Goal: Task Accomplishment & Management: Manage account settings

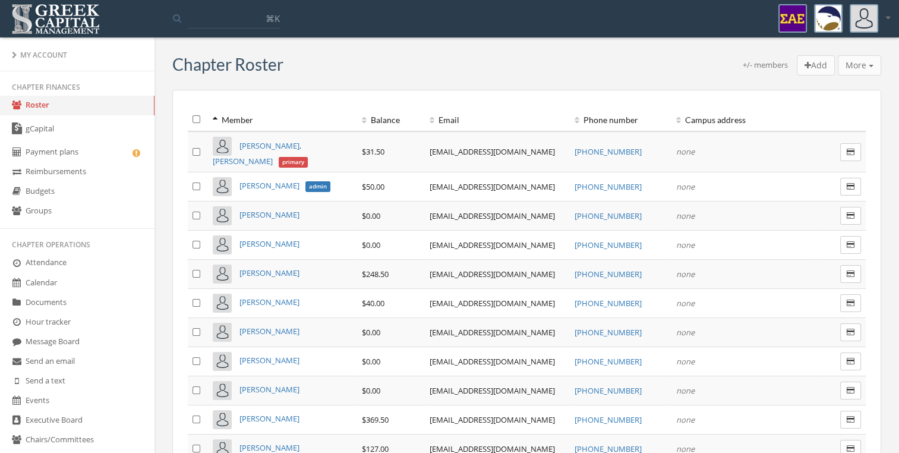
click at [66, 121] on link "gCapital" at bounding box center [77, 128] width 154 height 27
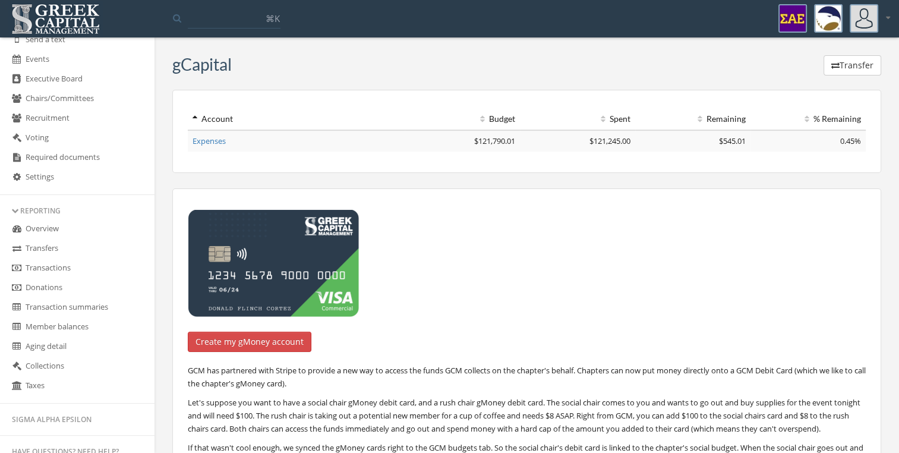
scroll to position [428, 0]
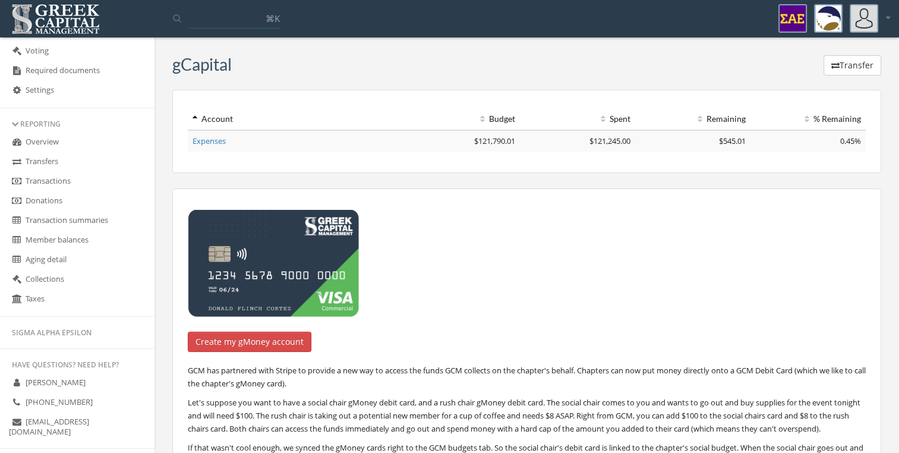
click at [82, 143] on link "Overview" at bounding box center [77, 143] width 154 height 20
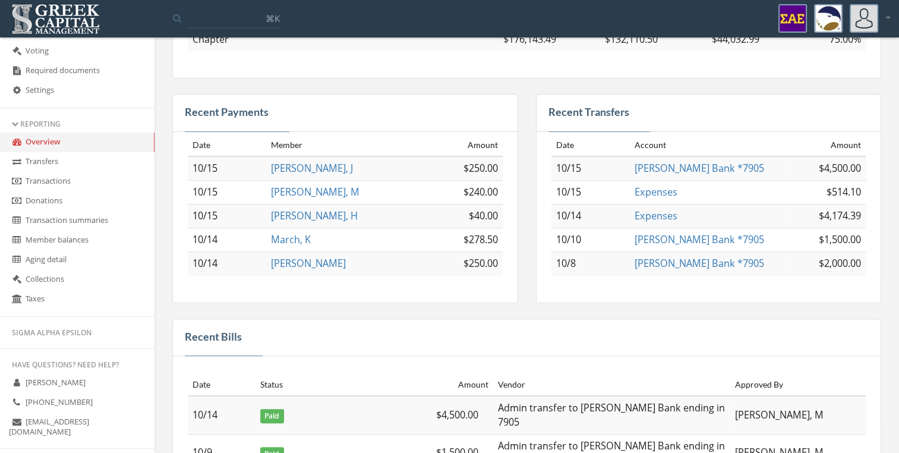
scroll to position [326, 0]
click at [314, 191] on span "LaClaire, M" at bounding box center [315, 191] width 89 height 13
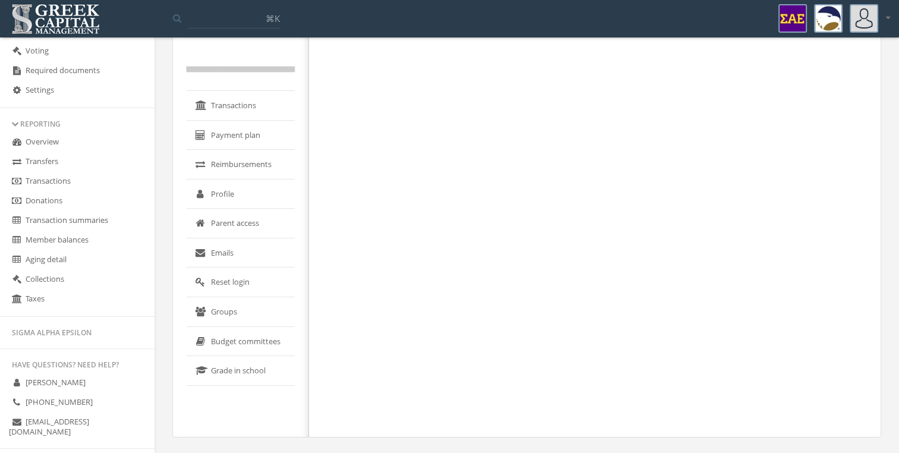
scroll to position [17, 0]
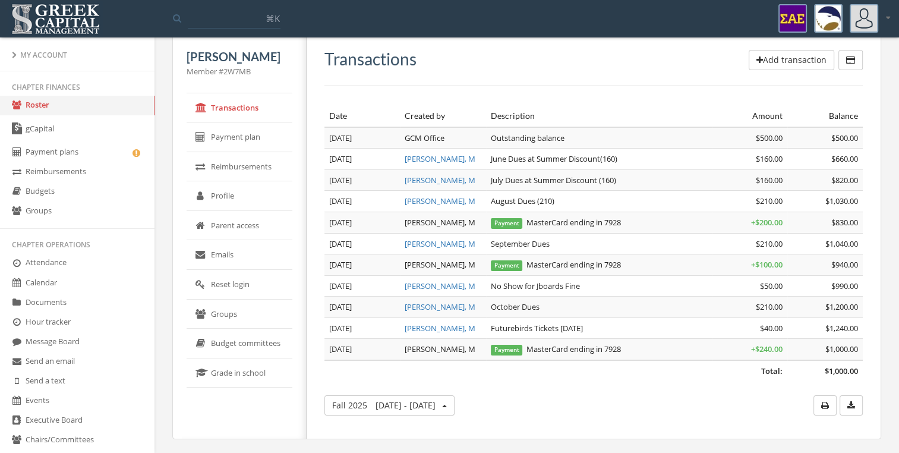
click at [53, 115] on link "Roster" at bounding box center [77, 106] width 154 height 20
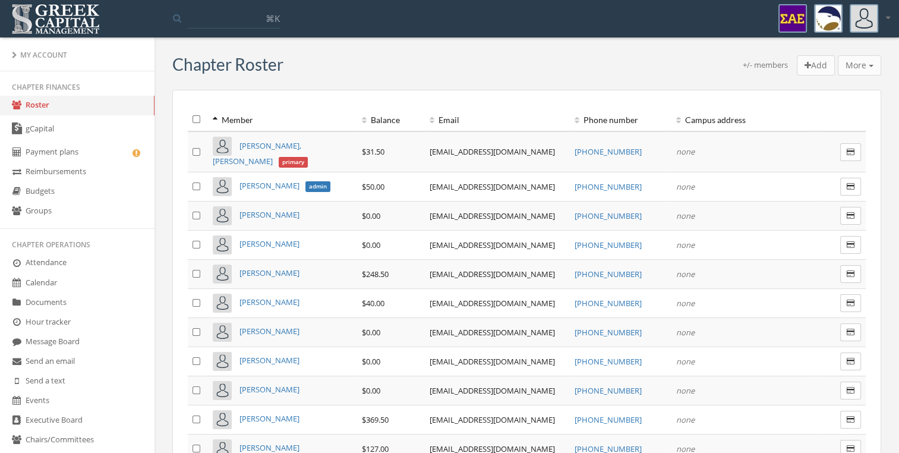
click at [386, 119] on th "Balance" at bounding box center [391, 119] width 68 height 23
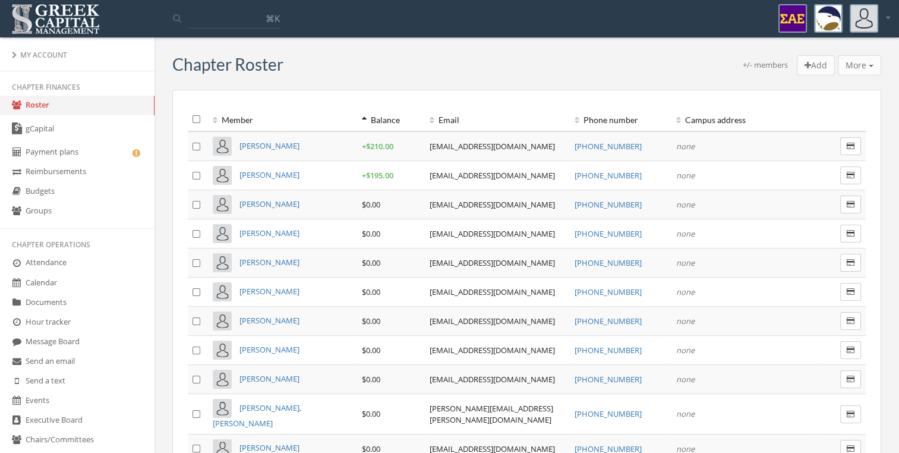
click at [386, 119] on th "Balance" at bounding box center [391, 119] width 68 height 23
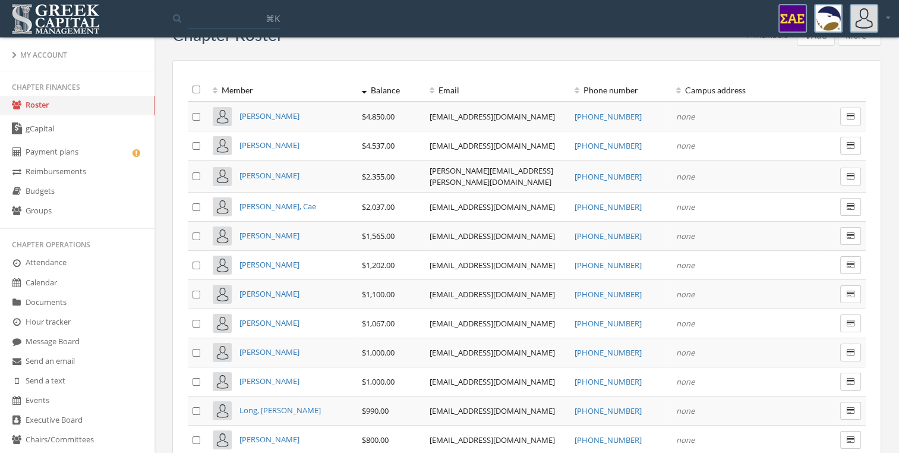
scroll to position [43, 0]
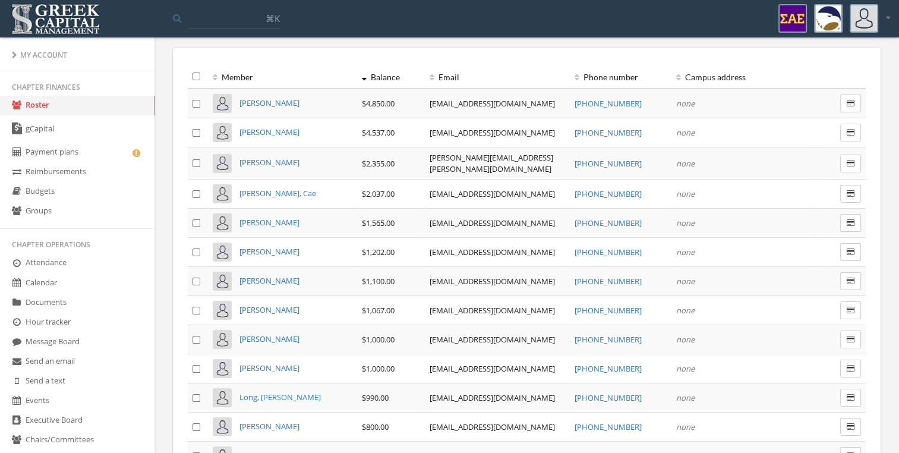
click at [272, 188] on span "Reuter, Cae" at bounding box center [277, 193] width 77 height 11
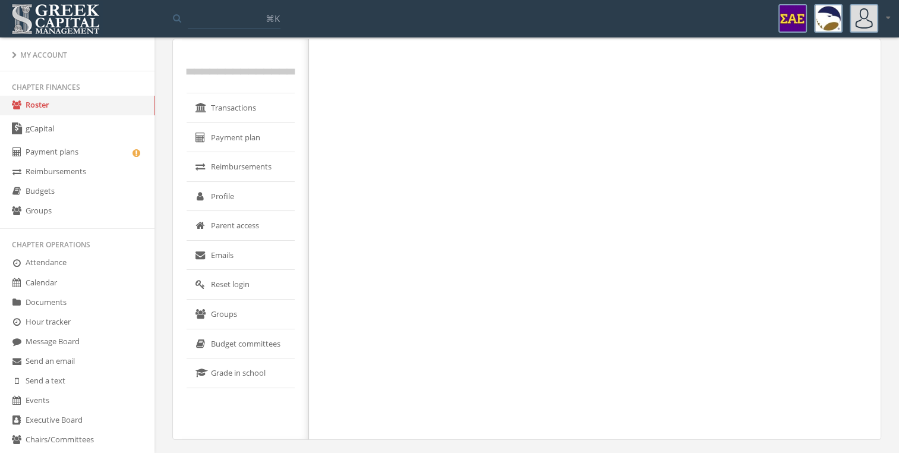
scroll to position [30, 0]
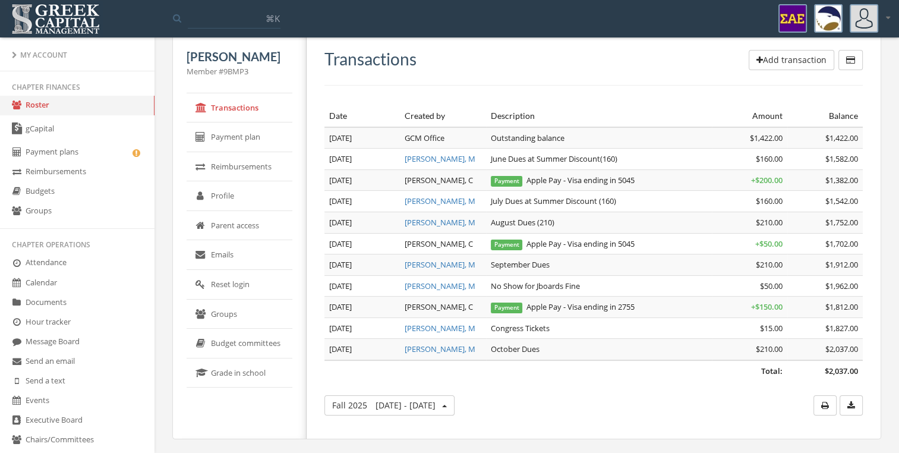
click at [102, 109] on link "Roster" at bounding box center [77, 106] width 154 height 20
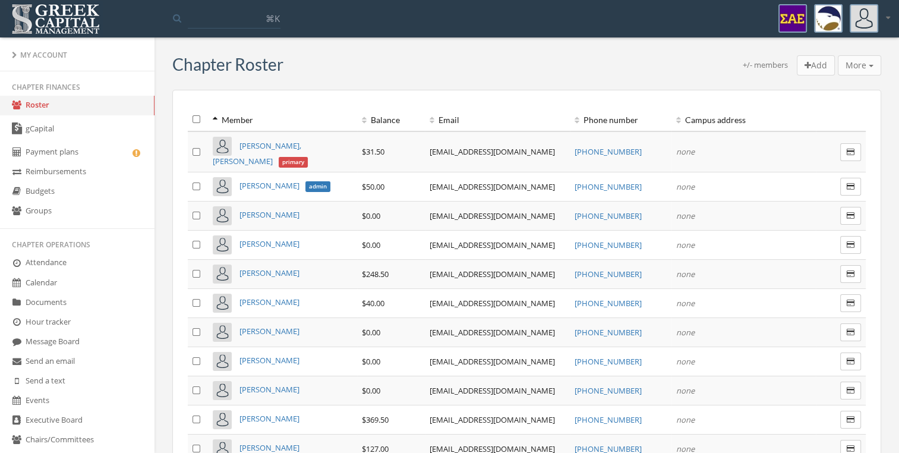
click at [374, 113] on th "Balance" at bounding box center [391, 119] width 68 height 23
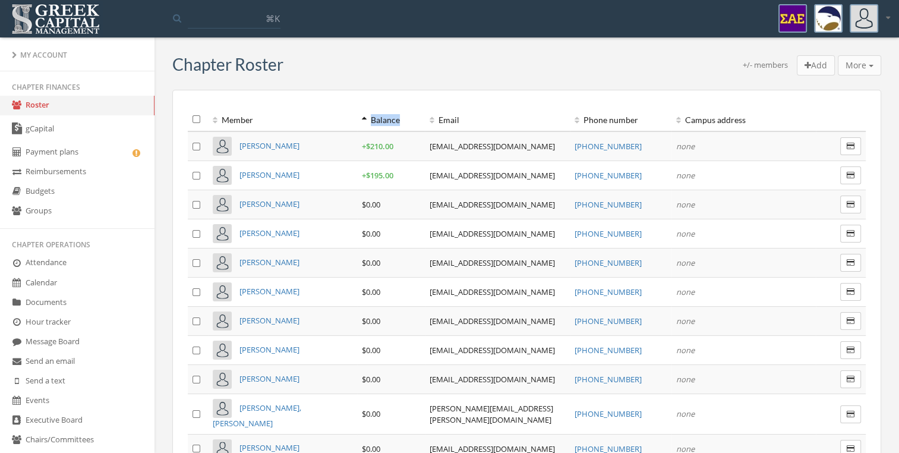
click at [374, 113] on th "Balance" at bounding box center [391, 119] width 68 height 23
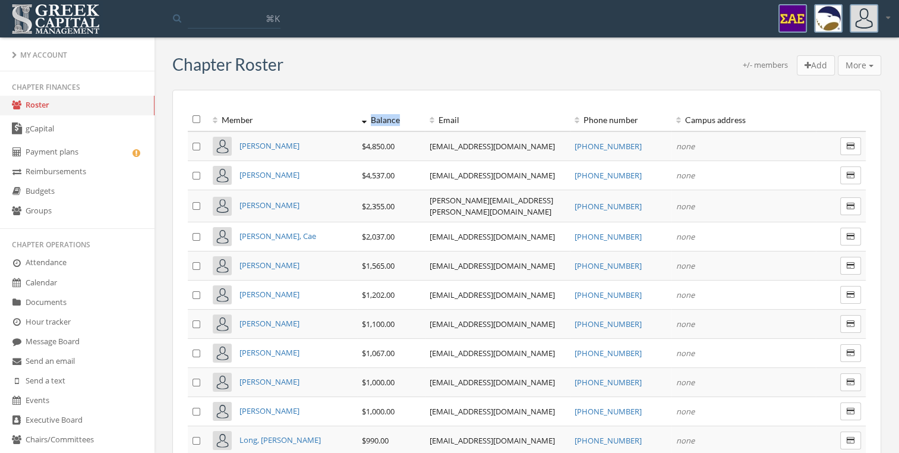
drag, startPoint x: 374, startPoint y: 113, endPoint x: 329, endPoint y: 96, distance: 48.1
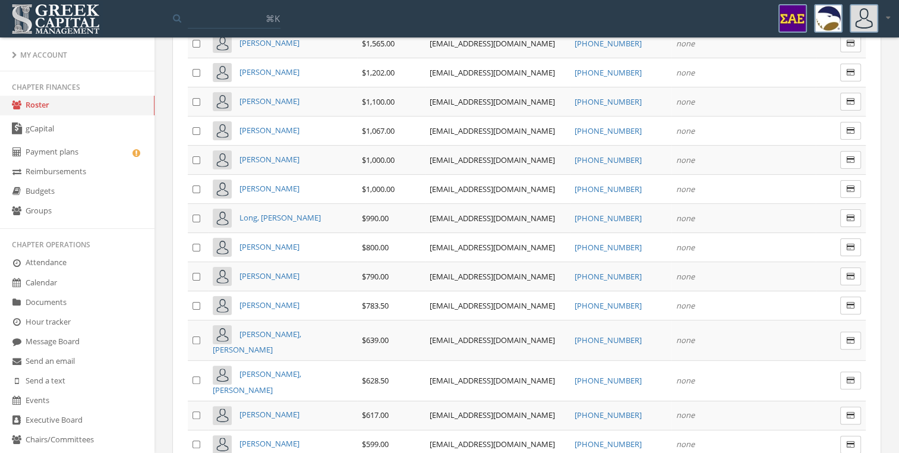
scroll to position [235, 0]
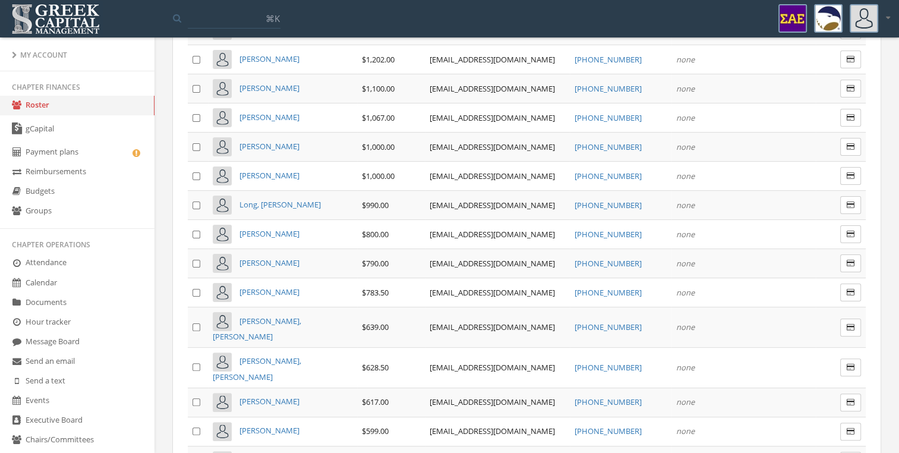
click at [280, 316] on span "Warner, Jackson" at bounding box center [257, 329] width 89 height 27
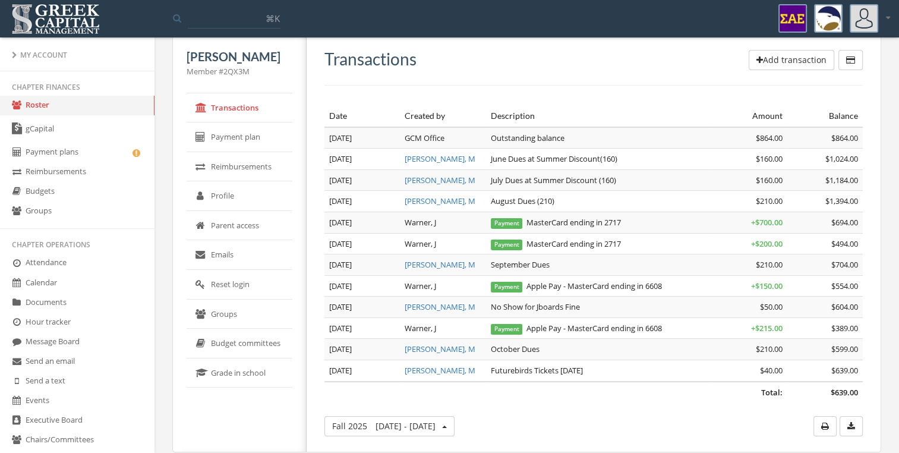
scroll to position [42, 0]
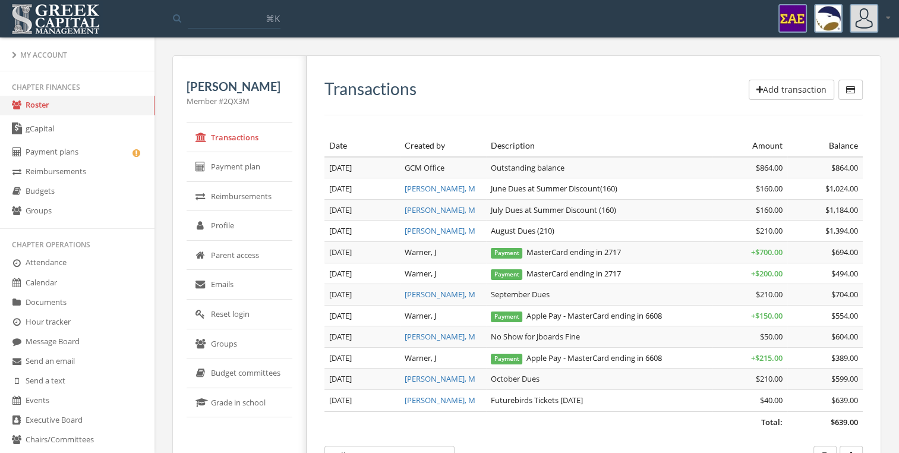
scroll to position [42, 0]
